Goal: Navigation & Orientation: Go to known website

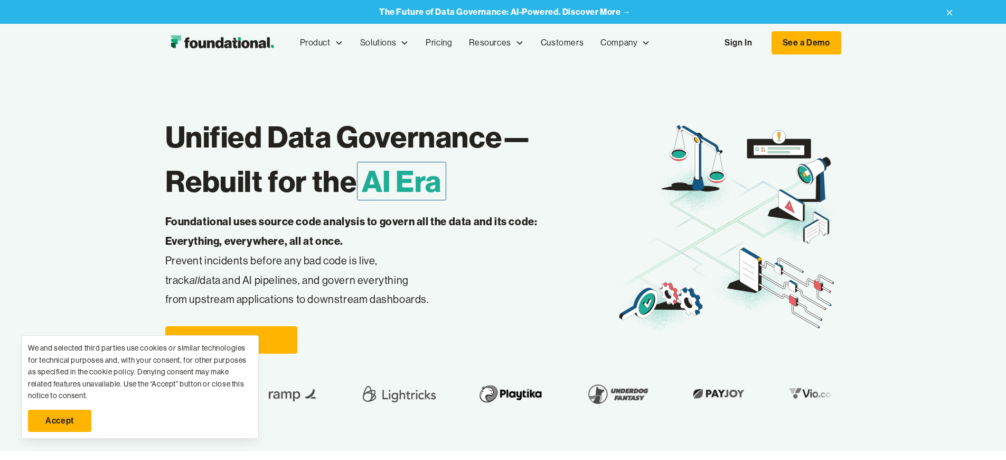
click at [763, 43] on link "Sign In" at bounding box center [738, 43] width 49 height 22
click at [60, 421] on link "Accept" at bounding box center [59, 420] width 63 height 22
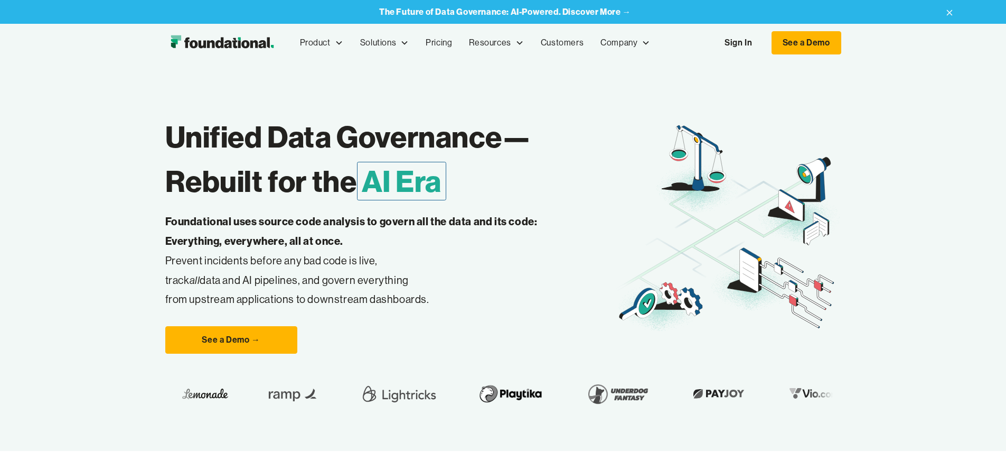
click at [763, 43] on link "Sign In" at bounding box center [738, 43] width 49 height 22
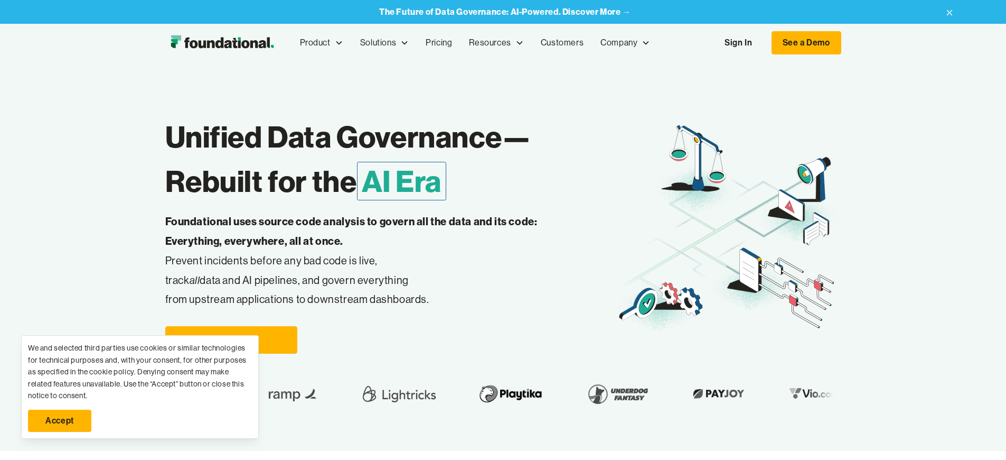
click at [60, 421] on link "Accept" at bounding box center [59, 420] width 63 height 22
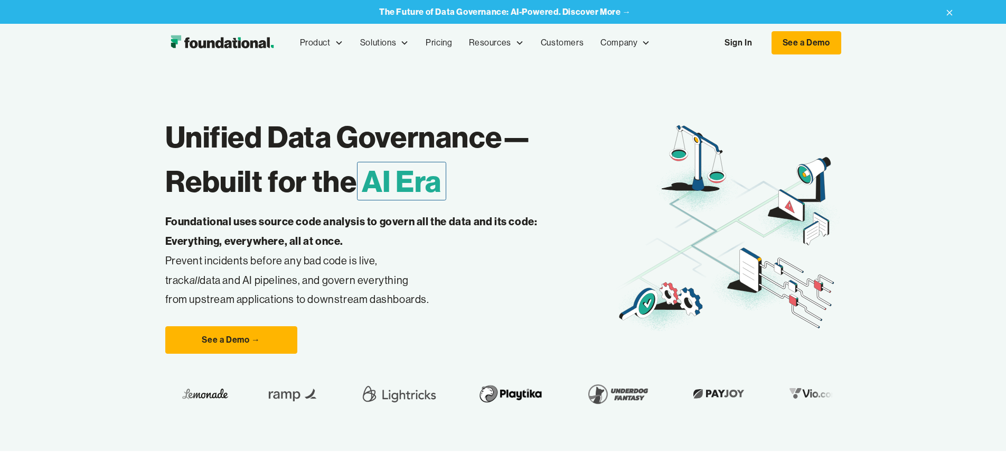
click at [763, 43] on link "Sign In" at bounding box center [738, 43] width 49 height 22
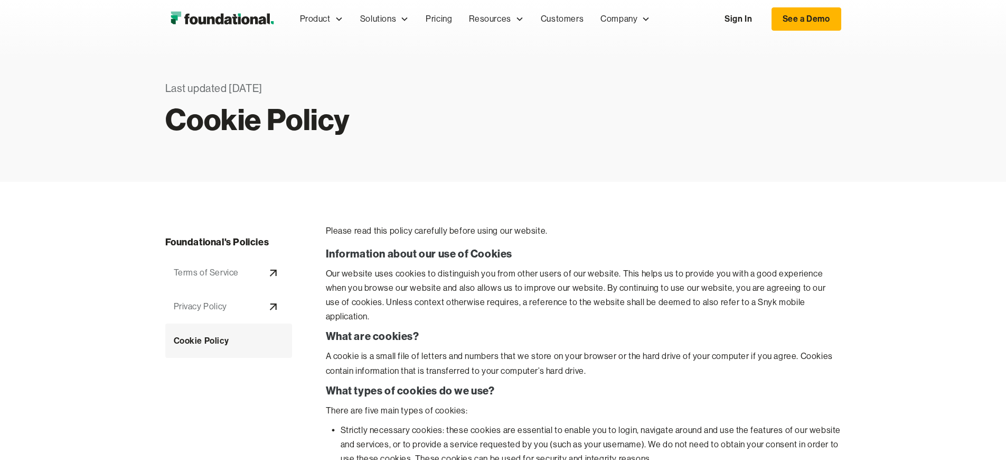
click at [763, 19] on link "Sign In" at bounding box center [738, 19] width 49 height 22
